Goal: Task Accomplishment & Management: Use online tool/utility

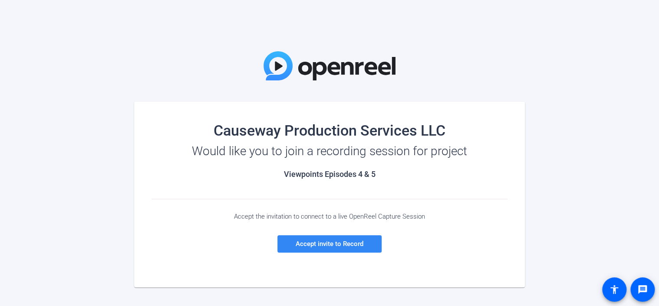
click at [346, 244] on span "Accept invite to Record" at bounding box center [330, 244] width 68 height 8
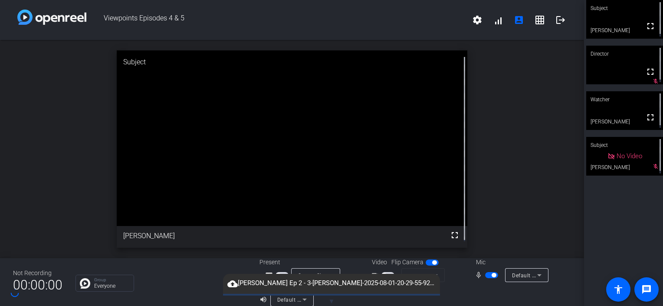
click at [458, 296] on div at bounding box center [493, 294] width 156 height 24
click at [384, 272] on span "button" at bounding box center [388, 275] width 13 height 6
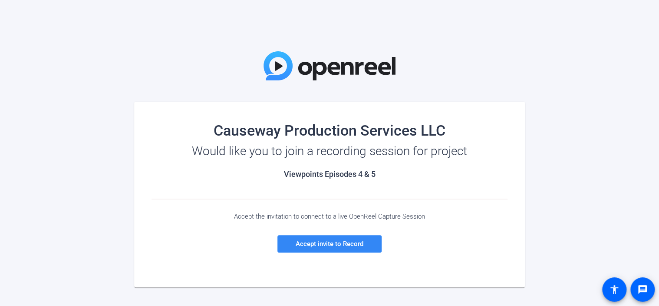
click at [315, 242] on span "Accept invite to Record" at bounding box center [330, 244] width 68 height 8
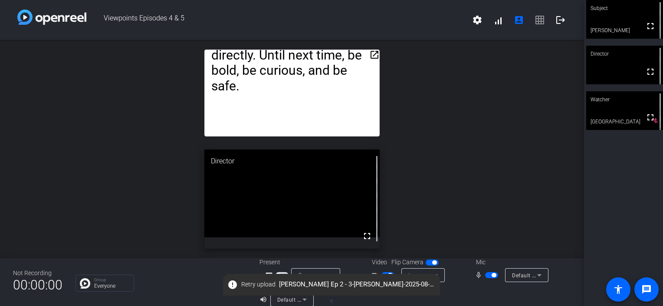
click at [374, 55] on mat-icon "open_in_new" at bounding box center [374, 54] width 10 height 10
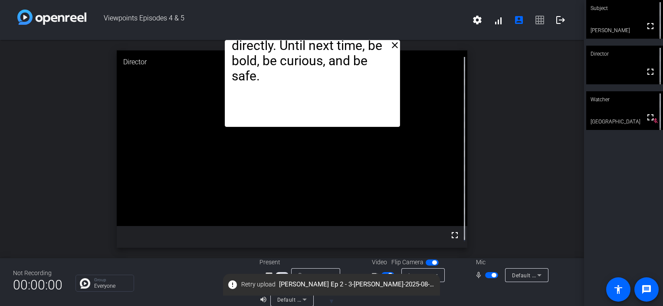
drag, startPoint x: 330, startPoint y: 57, endPoint x: 351, endPoint y: -33, distance: 92.6
click at [351, 0] on html "Accessibility Screen-Reader Guide, Feedback, and Issue Reporting | New window V…" at bounding box center [331, 153] width 663 height 306
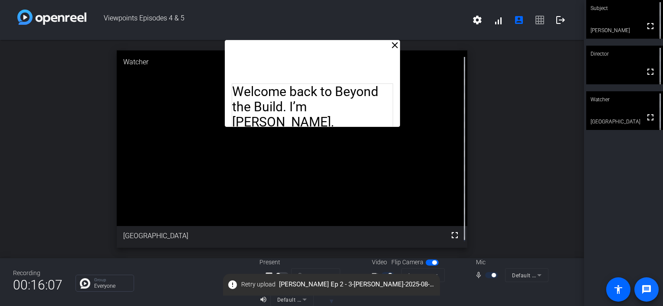
click at [646, 291] on mat-icon "message" at bounding box center [647, 289] width 10 height 10
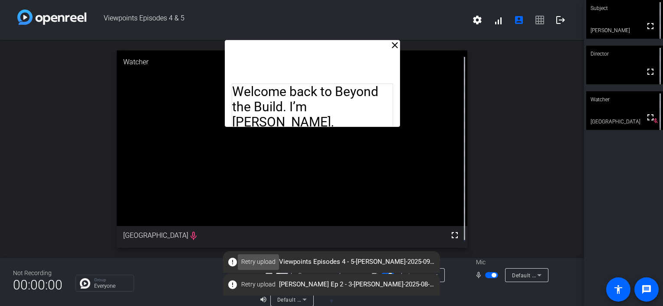
click at [256, 262] on span "Retry upload" at bounding box center [258, 261] width 34 height 9
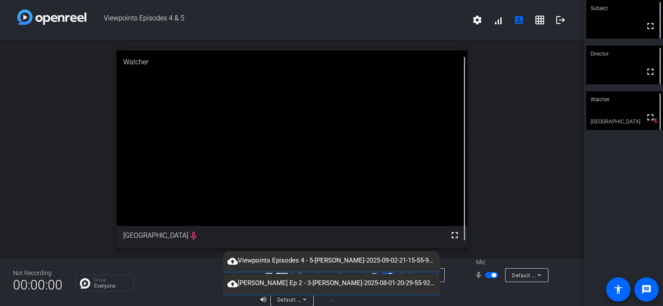
click at [230, 259] on mat-icon "cloud_upload" at bounding box center [232, 261] width 10 height 10
click at [262, 263] on span "cloud_upload Viewpoints Episodes 4 - 5-Caroline-2025-09-02-21-15-55-921-0.webm" at bounding box center [331, 260] width 217 height 10
click at [416, 262] on span "cloud_upload Viewpoints Episodes 4 - 5-Caroline-2025-09-02-21-15-55-921-0.webm" at bounding box center [331, 260] width 217 height 10
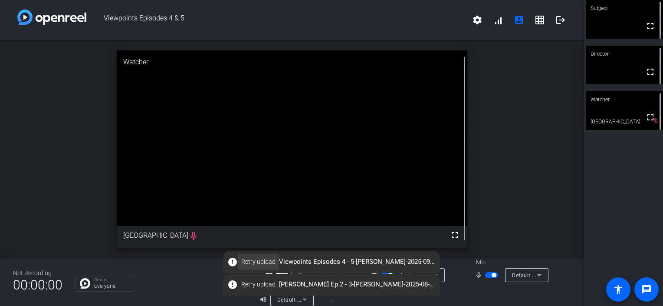
click at [247, 262] on span "Retry upload" at bounding box center [258, 261] width 34 height 9
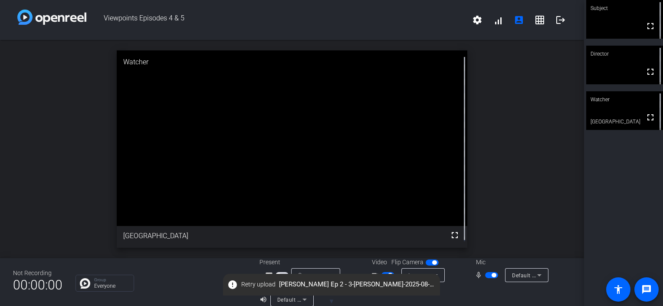
click at [432, 285] on span "error Retry upload Caroline Donlin Ep 2 - 3-caroline-2025-08-01-20-29-55-926-0.…" at bounding box center [331, 284] width 217 height 16
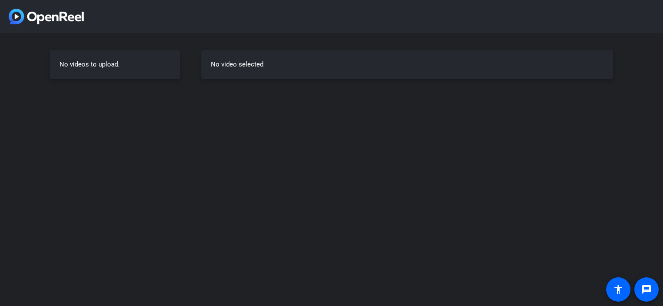
click at [236, 66] on h3 "No video selected" at bounding box center [407, 64] width 393 height 10
click at [138, 64] on div "No videos to upload." at bounding box center [115, 64] width 130 height 29
click at [258, 77] on div "No video selected" at bounding box center [407, 64] width 412 height 29
click at [268, 71] on div "No video selected" at bounding box center [407, 64] width 412 height 29
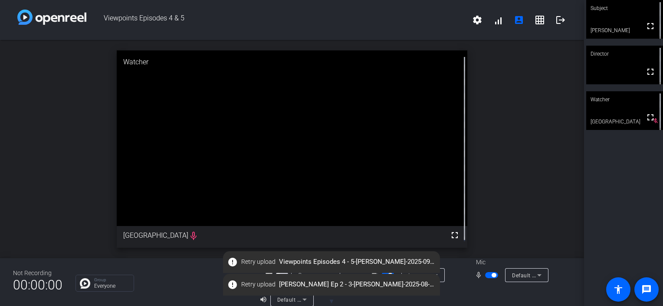
click at [559, 153] on div "open_in_new Watcher fullscreen Sydney mic_none" at bounding box center [292, 149] width 584 height 218
click at [263, 261] on span "Retry upload" at bounding box center [258, 261] width 34 height 9
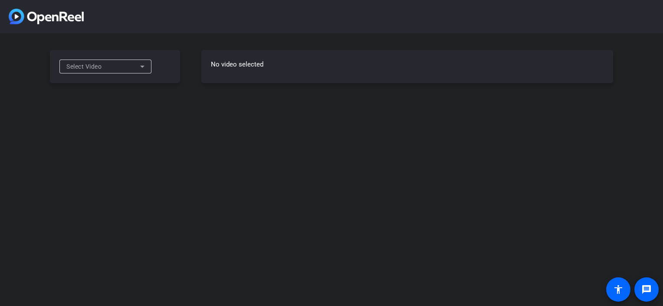
click at [116, 63] on div "Select Video" at bounding box center [103, 66] width 74 height 10
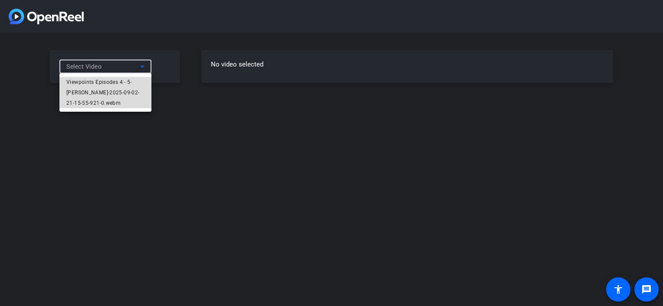
click at [122, 83] on span "Viewpoints Episodes 4 - 5-[PERSON_NAME]-2025-09-02-21-15-55-921-0.webm" at bounding box center [105, 92] width 78 height 31
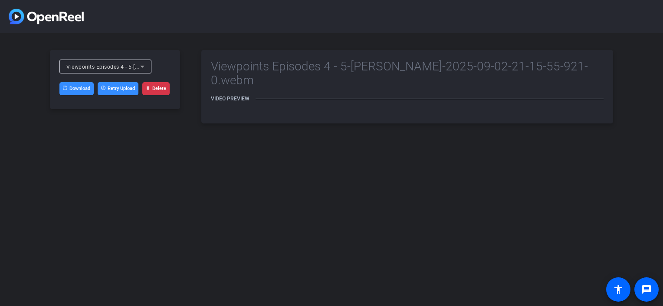
click at [73, 89] on link "Download" at bounding box center [76, 88] width 34 height 13
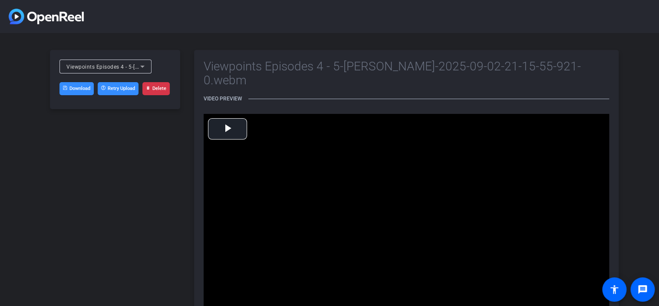
click at [141, 66] on icon at bounding box center [142, 67] width 4 height 2
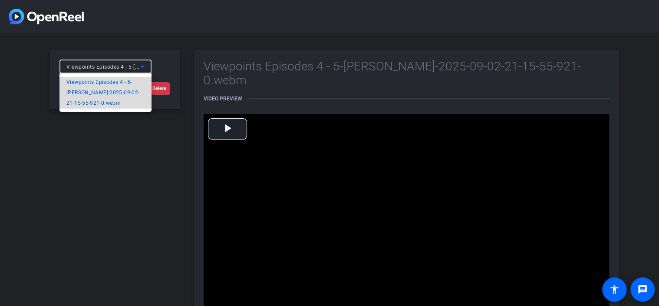
click at [120, 85] on span "Viewpoints Episodes 4 - 5-[PERSON_NAME]-2025-09-02-21-15-55-921-0.webm" at bounding box center [105, 92] width 78 height 31
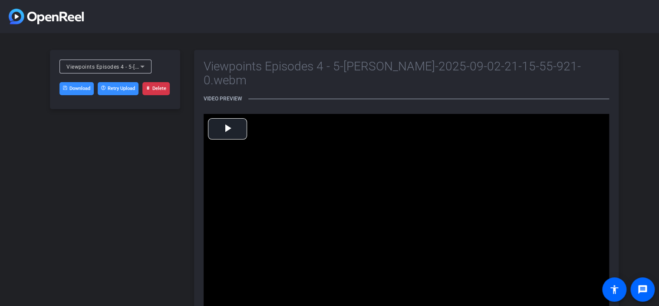
click at [100, 144] on div "Viewpoints Episodes 4 - 5-[PERSON_NAME]-2025-09-02-21-15-55-921-0.webm Download…" at bounding box center [115, 200] width 130 height 301
click at [187, 198] on div "Viewpoints Episodes 4 - 5-[PERSON_NAME]-2025-09-02-21-15-55-921-0.webm Download…" at bounding box center [329, 200] width 659 height 335
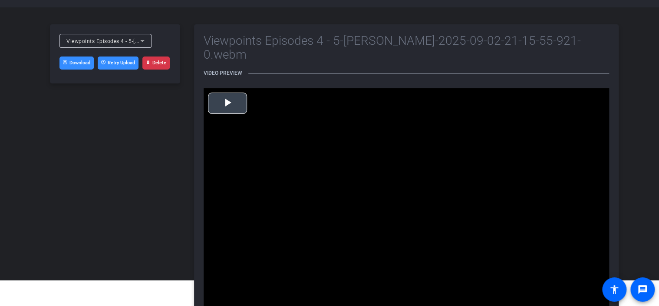
scroll to position [23, 0]
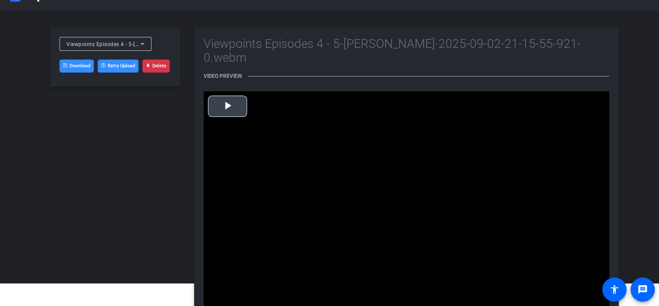
click at [227, 106] on span "Video Player" at bounding box center [227, 106] width 0 height 0
click at [111, 66] on button "Retry Upload" at bounding box center [118, 65] width 41 height 13
